Goal: Information Seeking & Learning: Learn about a topic

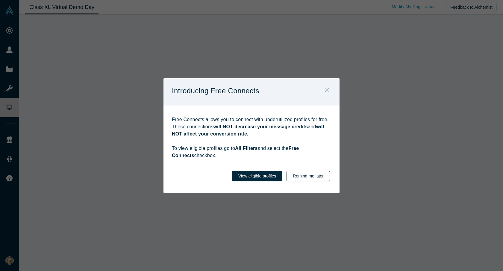
click at [315, 177] on button "Remind me later" at bounding box center [308, 176] width 43 height 10
